Goal: Communication & Community: Answer question/provide support

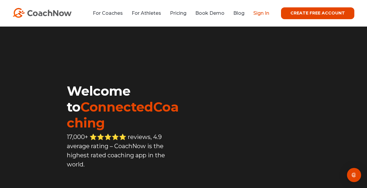
click at [260, 14] on link "Sign In" at bounding box center [261, 13] width 16 height 6
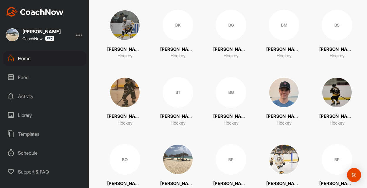
scroll to position [470, 0]
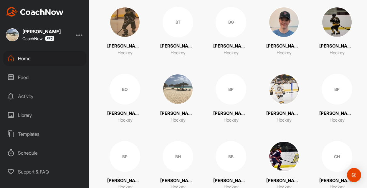
click at [284, 88] on img at bounding box center [284, 89] width 31 height 31
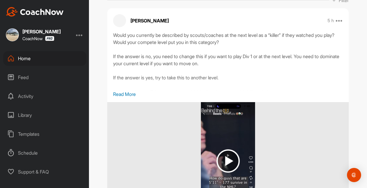
scroll to position [208, 0]
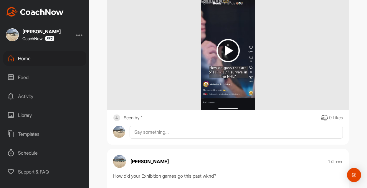
click at [133, 118] on div "Seen by 1" at bounding box center [133, 117] width 19 height 7
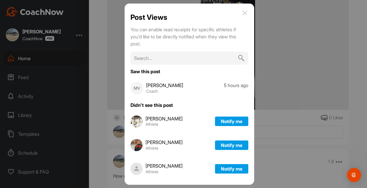
click at [102, 101] on div at bounding box center [183, 94] width 367 height 188
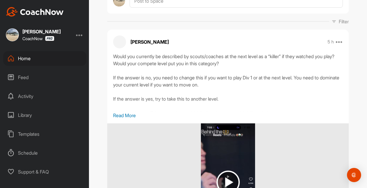
scroll to position [79, 0]
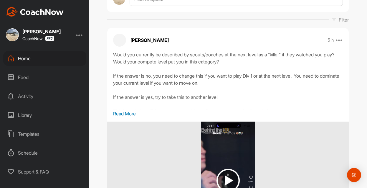
click at [128, 114] on p "Read More" at bounding box center [228, 113] width 230 height 7
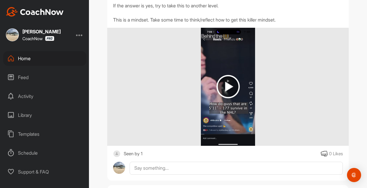
scroll to position [169, 0]
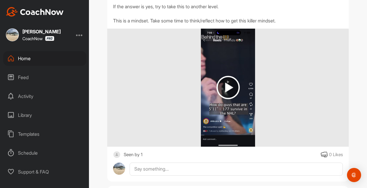
click at [230, 89] on img at bounding box center [227, 87] width 23 height 23
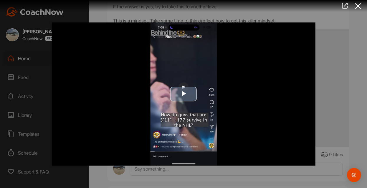
click at [184, 94] on span "Video Player" at bounding box center [184, 94] width 0 height 0
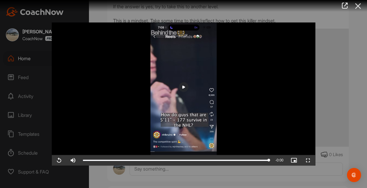
click at [357, 7] on icon at bounding box center [358, 6] width 14 height 11
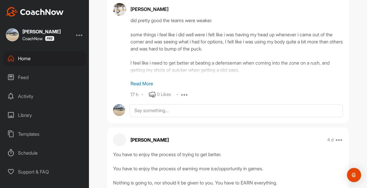
scroll to position [446, 0]
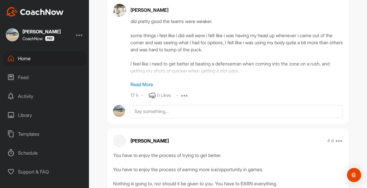
click at [144, 83] on p "Read More" at bounding box center [236, 84] width 212 height 7
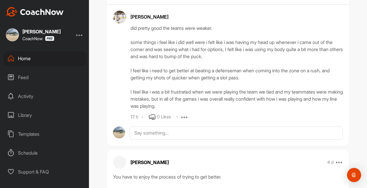
scroll to position [439, 0]
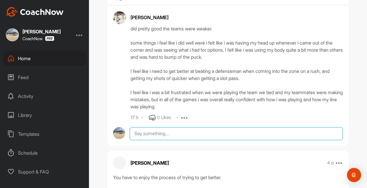
click at [146, 133] on textarea at bounding box center [236, 133] width 213 height 13
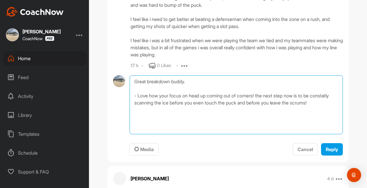
scroll to position [490, 0]
click at [157, 110] on textarea "Great breakdown buddy. - Love how your focus on head up coming out of corners! …" at bounding box center [236, 104] width 213 height 59
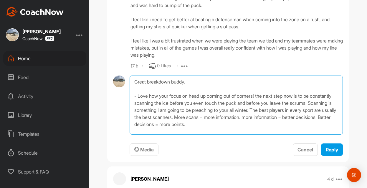
click at [283, 126] on textarea "Great breakdown buddy. - Love how your focus on head up coming out of corners! …" at bounding box center [236, 104] width 213 height 59
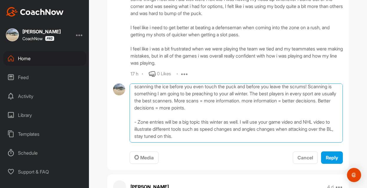
scroll to position [39, 0]
click at [212, 122] on textarea "Great breakdown buddy. - Love how your focus on head up coming out of corners! …" at bounding box center [236, 112] width 213 height 59
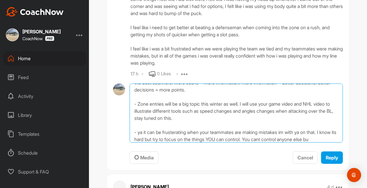
scroll to position [49, 0]
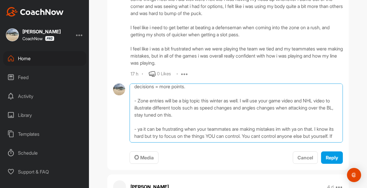
click at [176, 138] on textarea "Great breakdown buddy. - Love how your focus on head up coming out of corners! …" at bounding box center [236, 112] width 213 height 59
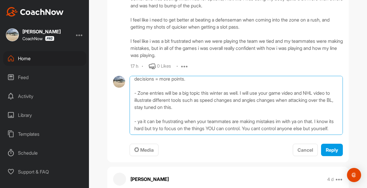
scroll to position [490, 0]
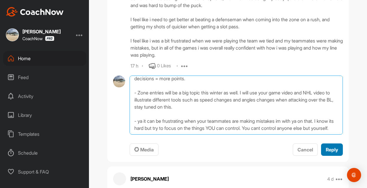
type textarea "Great breakdown buddy. - Love how your focus on head up coming out of corners! …"
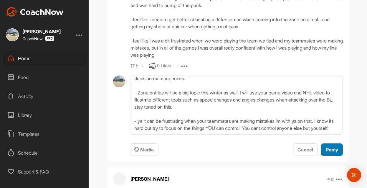
click at [332, 149] on span "Reply" at bounding box center [332, 149] width 12 height 6
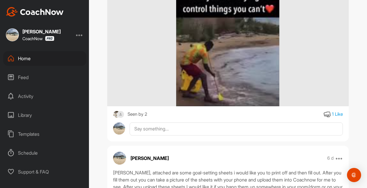
scroll to position [794, 0]
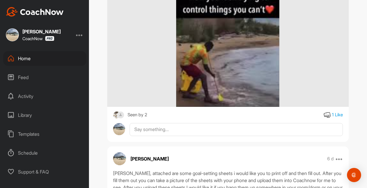
click at [133, 115] on div "Seen by 2" at bounding box center [138, 114] width 20 height 7
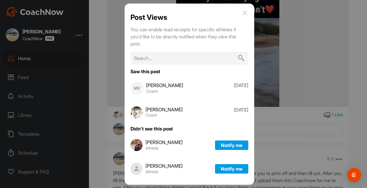
click at [102, 87] on div at bounding box center [183, 94] width 367 height 188
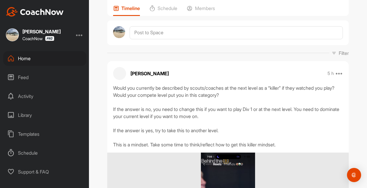
scroll to position [0, 0]
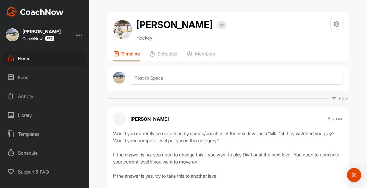
click at [25, 58] on div "Home" at bounding box center [44, 58] width 83 height 15
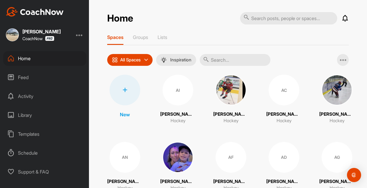
click at [99, 99] on div "Home Notifications Invitations Today ZH Zach H. replied to a post : "I’m about …" at bounding box center [228, 94] width 278 height 188
click at [98, 78] on div "Home Notifications Invitations [DATE] ZH [PERSON_NAME] replied to a post : "I’m…" at bounding box center [228, 94] width 278 height 188
click at [100, 119] on div "Home Notifications Invitations [DATE] ZH [PERSON_NAME] replied to a post : "I’m…" at bounding box center [228, 94] width 278 height 188
click at [94, 98] on div "Home Notifications Invitations [DATE] ZH [PERSON_NAME] replied to a post : "I’m…" at bounding box center [228, 94] width 278 height 188
